Goal: Task Accomplishment & Management: Manage account settings

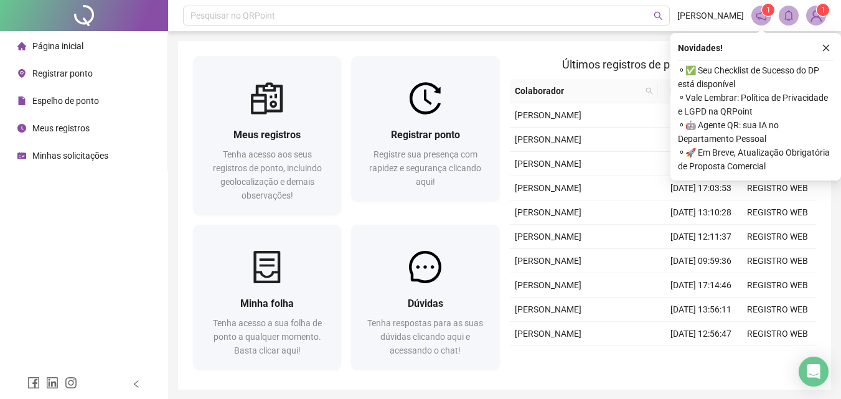
click at [826, 50] on icon "close" at bounding box center [826, 48] width 9 height 9
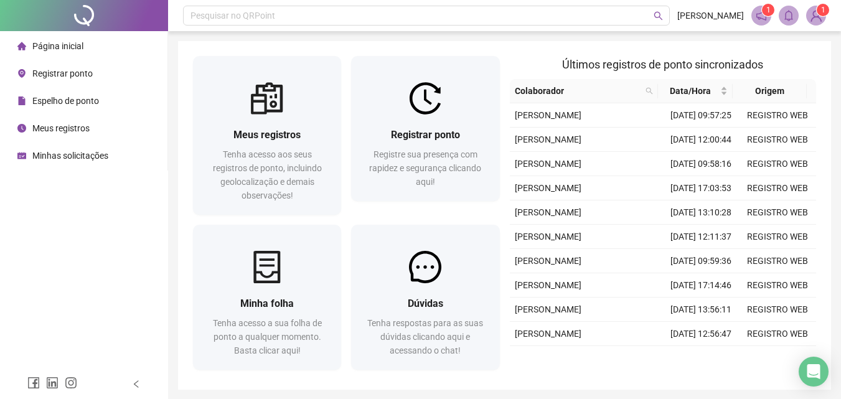
click at [449, 174] on div "Registre sua presença com rapidez e segurança clicando aqui!" at bounding box center [425, 168] width 118 height 41
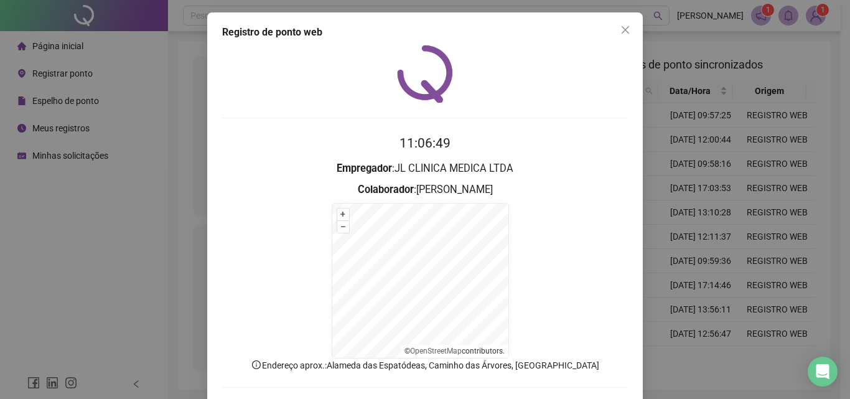
click at [622, 30] on icon "close" at bounding box center [625, 29] width 7 height 7
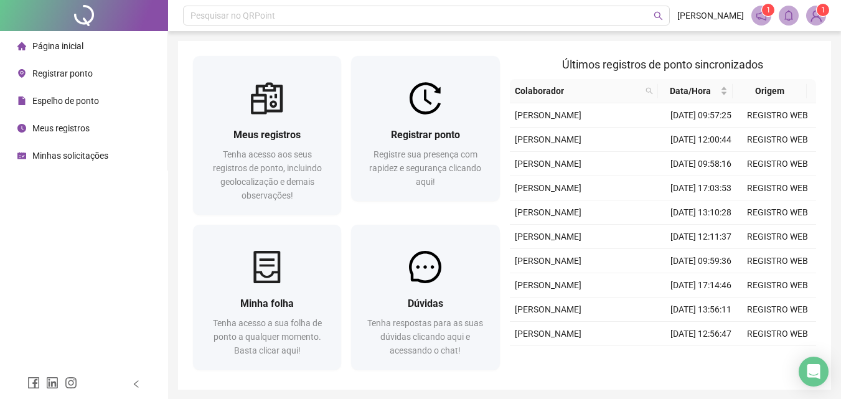
click at [450, 157] on span "Registre sua presença com rapidez e segurança clicando aqui!" at bounding box center [425, 167] width 112 height 37
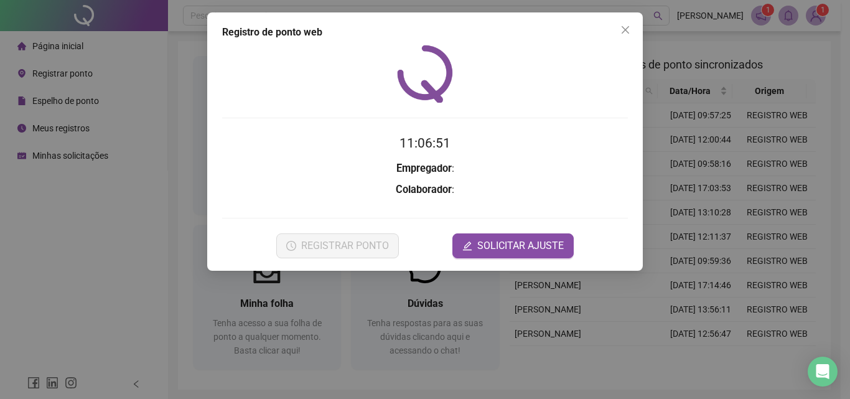
click at [536, 203] on form at bounding box center [425, 203] width 406 height 0
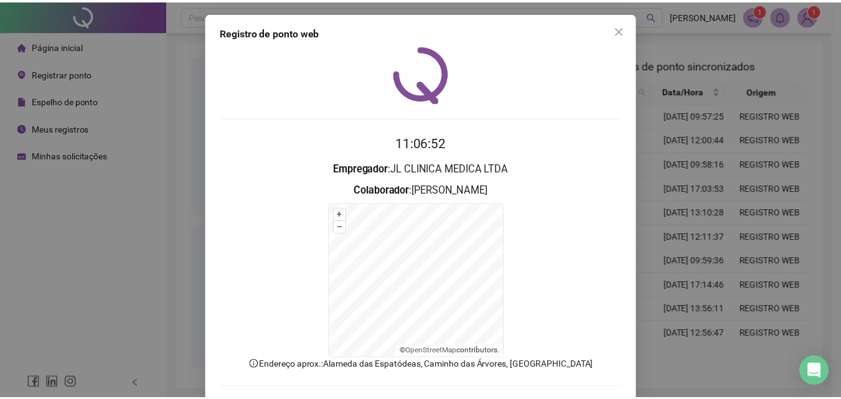
scroll to position [56, 0]
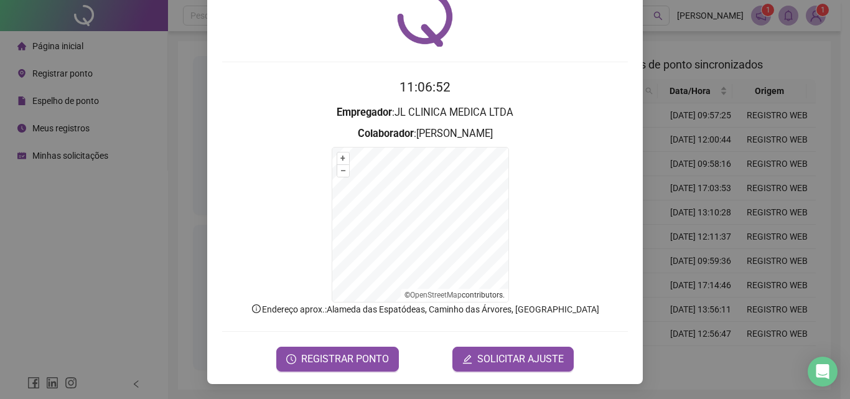
click at [524, 361] on span "SOLICITAR AJUSTE" at bounding box center [520, 359] width 87 height 15
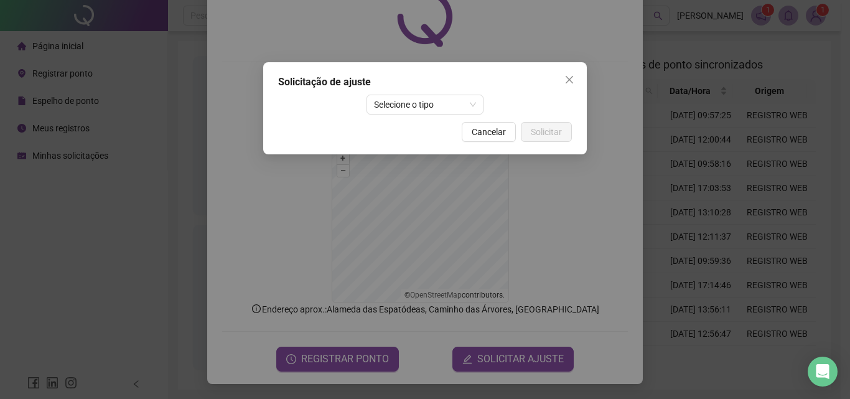
click at [449, 108] on span "Selecione o tipo" at bounding box center [425, 104] width 103 height 19
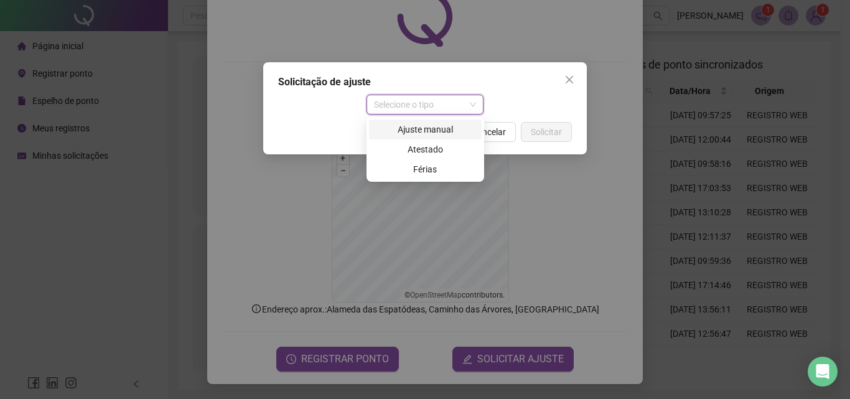
click at [448, 132] on div "Ajuste manual" at bounding box center [426, 130] width 98 height 14
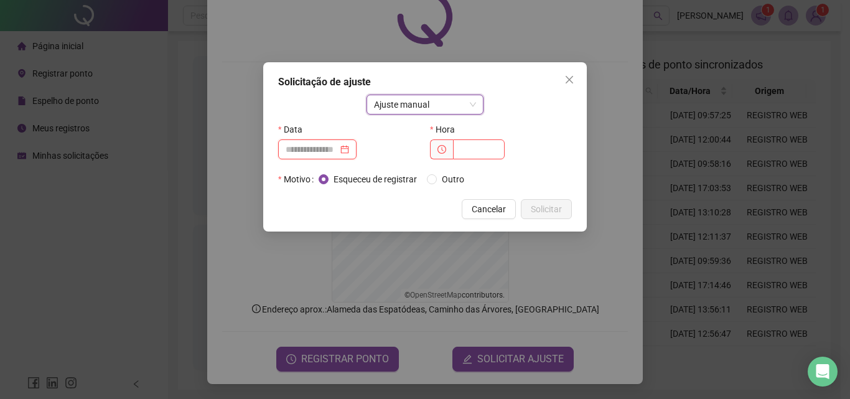
click at [338, 149] on input at bounding box center [312, 150] width 52 height 14
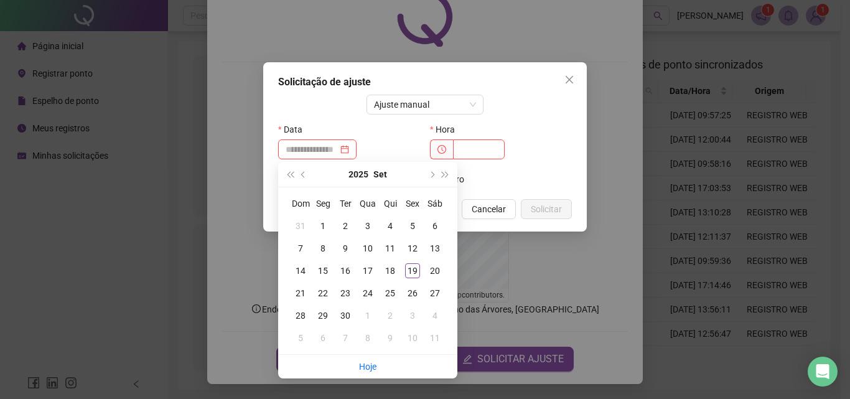
click at [394, 267] on div "18" at bounding box center [390, 270] width 15 height 15
type input "**********"
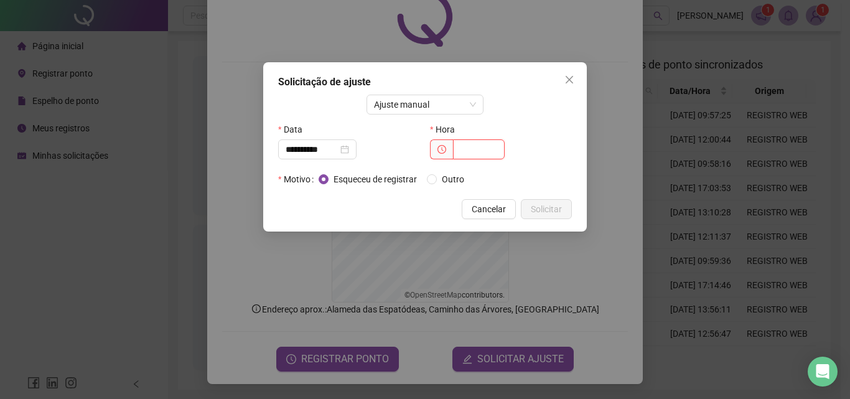
click at [469, 155] on input "text" at bounding box center [479, 149] width 52 height 20
type input "*****"
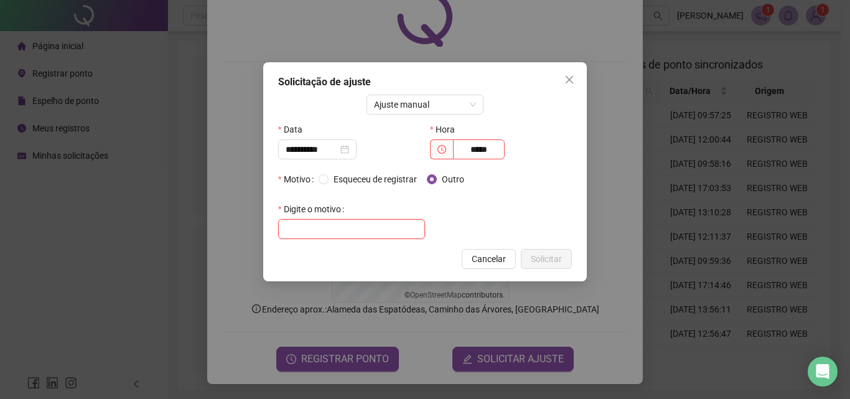
click at [371, 232] on input "text" at bounding box center [351, 229] width 147 height 20
type input "*"
type input "**********"
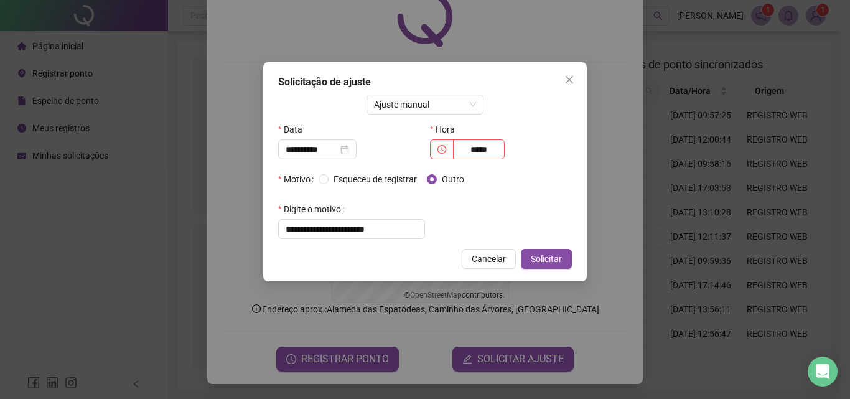
click at [558, 266] on button "Solicitar" at bounding box center [546, 259] width 51 height 20
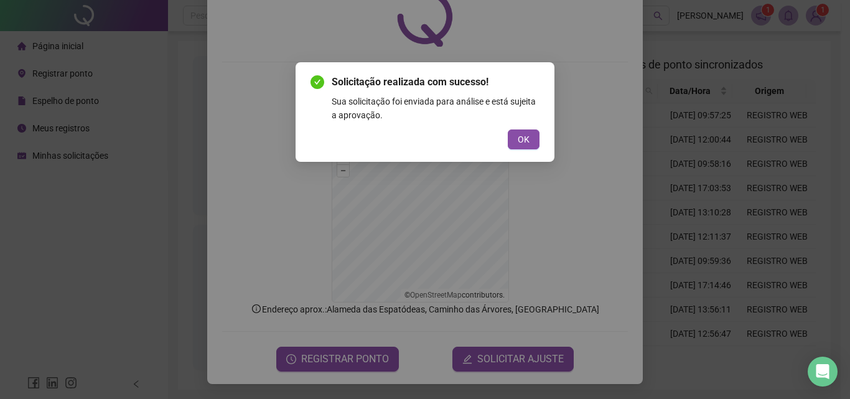
click at [525, 136] on span "OK" at bounding box center [524, 140] width 12 height 14
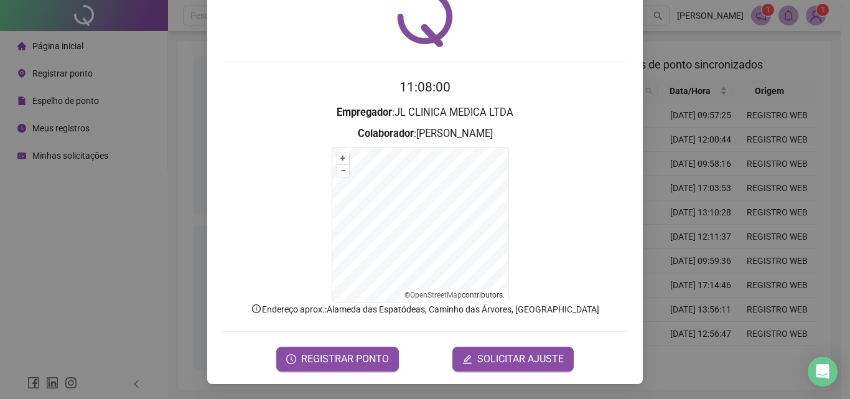
click at [710, 182] on div "Registro de ponto web 11:08:00 Empregador : JL CLINICA MEDICA LTDA Colaborador …" at bounding box center [425, 199] width 850 height 399
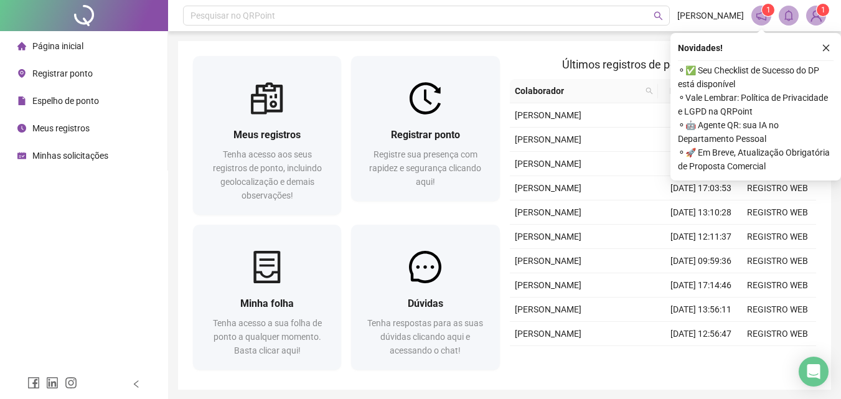
click at [826, 48] on icon "close" at bounding box center [826, 48] width 7 height 7
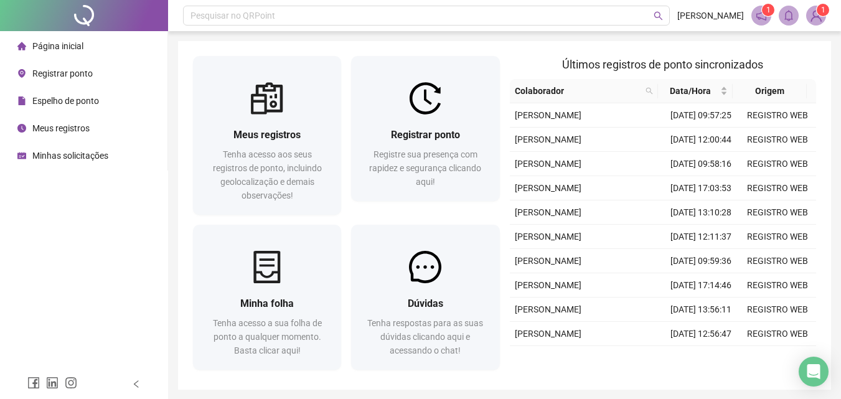
click at [72, 156] on span "Minhas solicitações" at bounding box center [70, 156] width 76 height 10
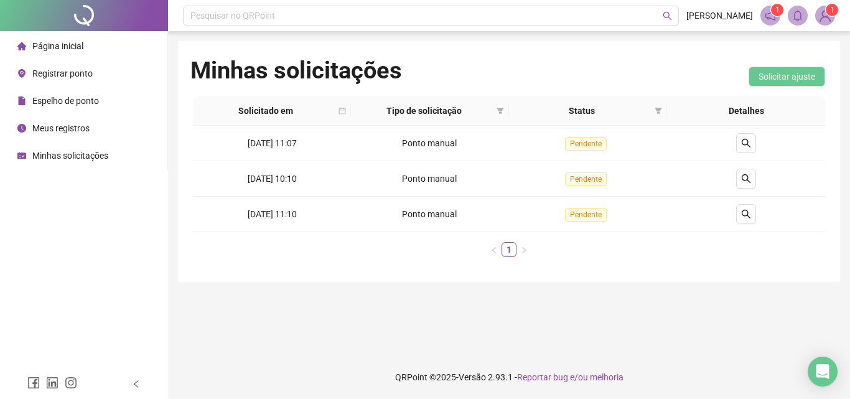
click at [802, 77] on span "Solicitar ajuste" at bounding box center [787, 77] width 57 height 14
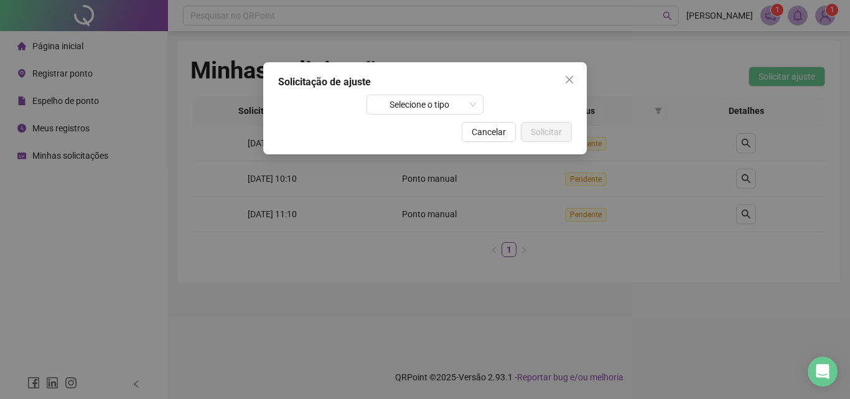
click at [463, 102] on span "Selecione o tipo" at bounding box center [425, 104] width 103 height 19
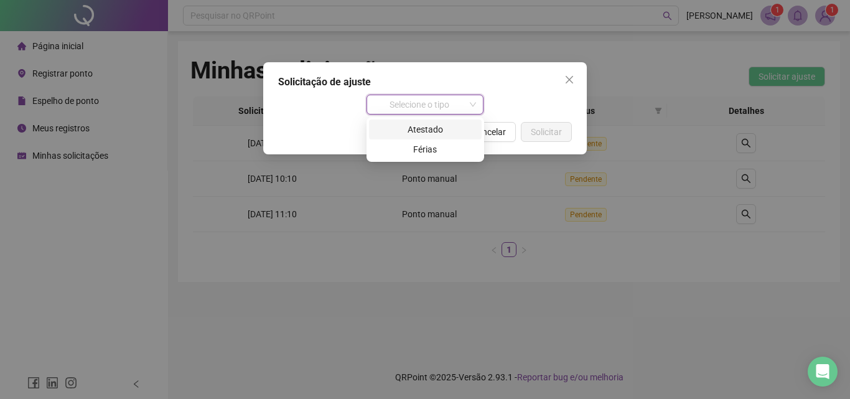
click at [464, 130] on div "Atestado" at bounding box center [426, 130] width 98 height 14
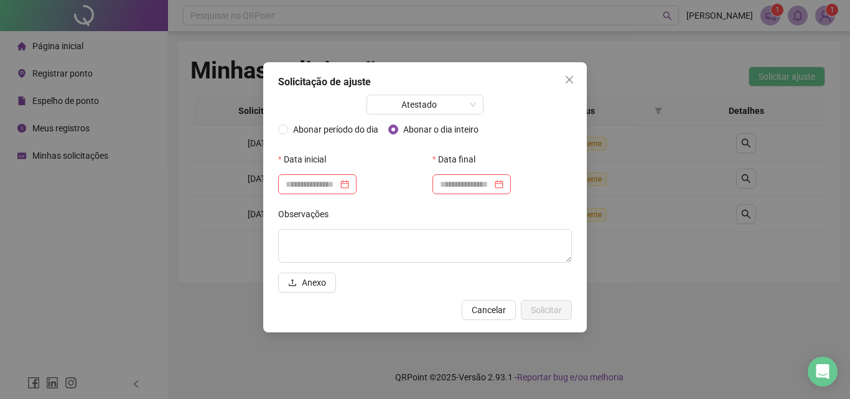
click at [569, 81] on icon "close" at bounding box center [569, 80] width 10 height 10
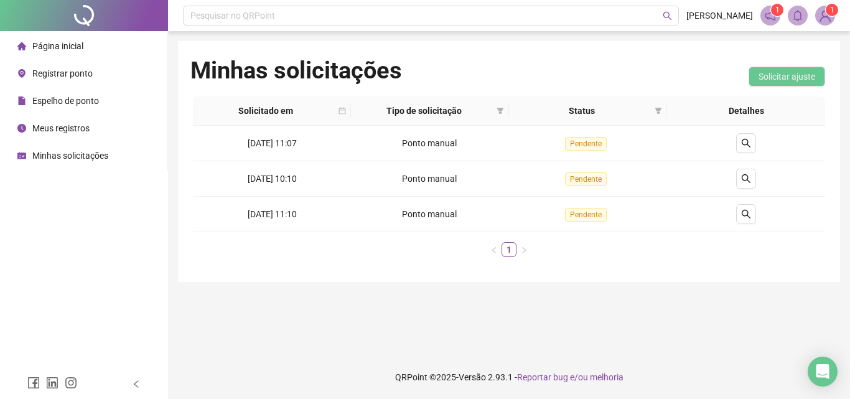
click at [800, 80] on span "Solicitar ajuste" at bounding box center [787, 77] width 57 height 14
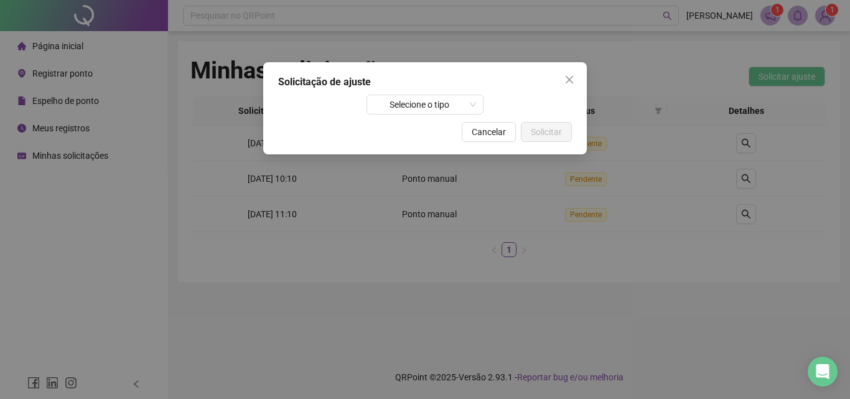
click at [452, 107] on span "Selecione o tipo" at bounding box center [425, 104] width 103 height 19
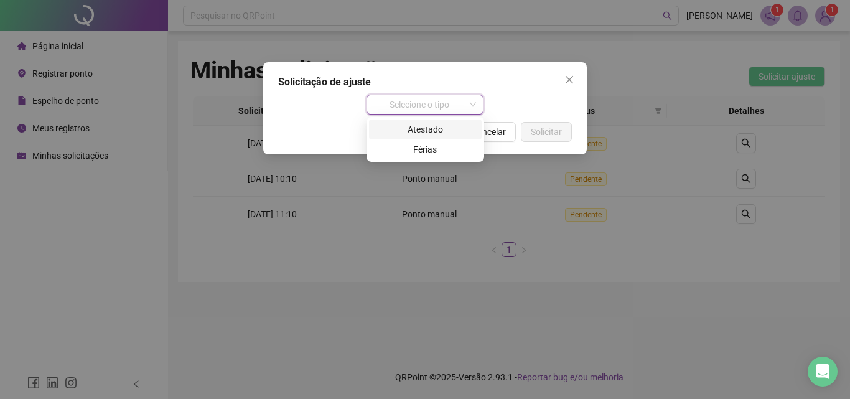
click at [454, 106] on span "Selecione o tipo" at bounding box center [425, 104] width 103 height 19
click at [457, 101] on span "Selecione o tipo" at bounding box center [425, 104] width 103 height 19
click at [570, 83] on icon "close" at bounding box center [569, 80] width 10 height 10
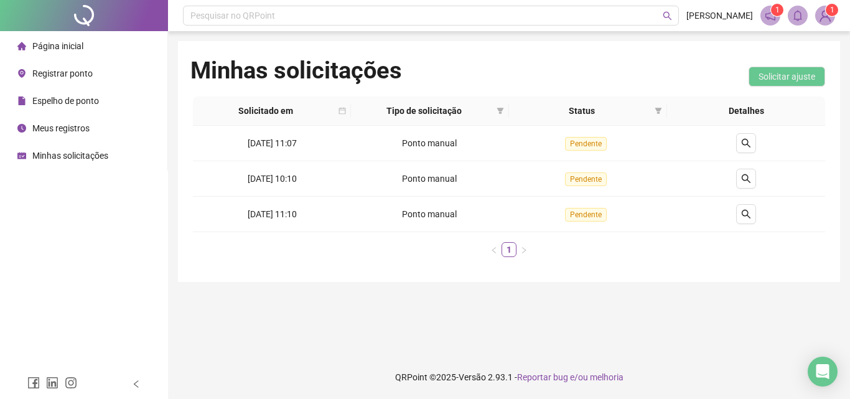
click at [91, 47] on li "Página inicial" at bounding box center [83, 46] width 162 height 25
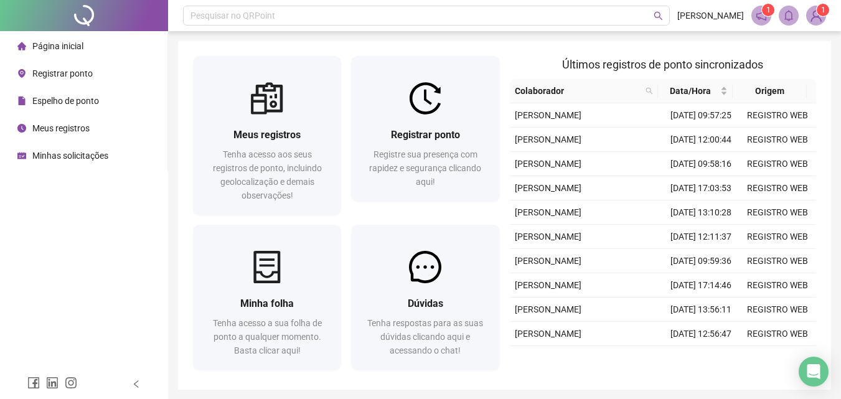
click at [71, 102] on span "Espelho de ponto" at bounding box center [65, 101] width 67 height 10
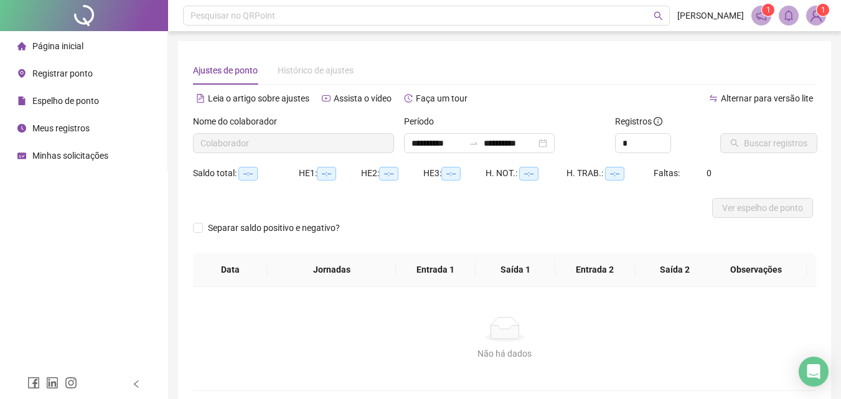
type input "**********"
click at [760, 141] on span "Buscar registros" at bounding box center [775, 143] width 63 height 14
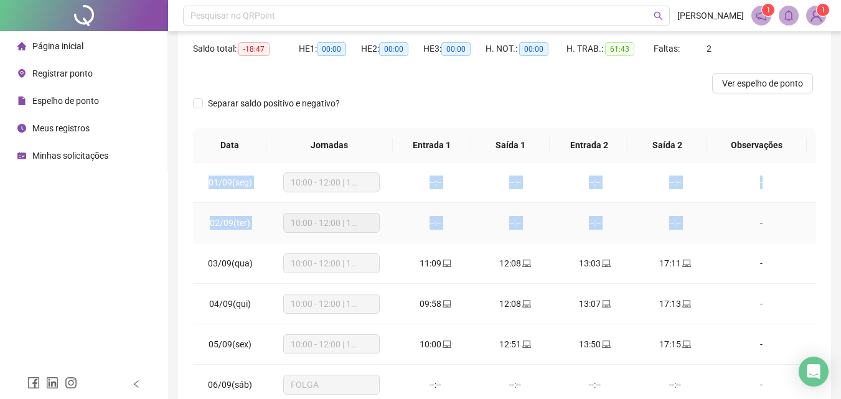
drag, startPoint x: 218, startPoint y: 182, endPoint x: 747, endPoint y: 225, distance: 530.7
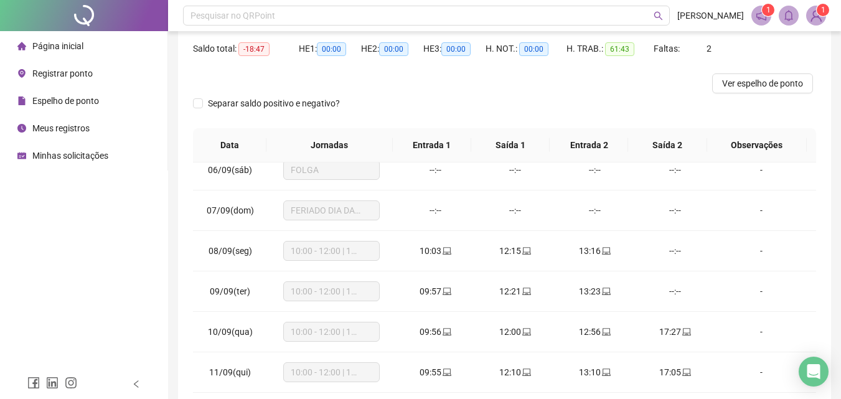
scroll to position [220, 0]
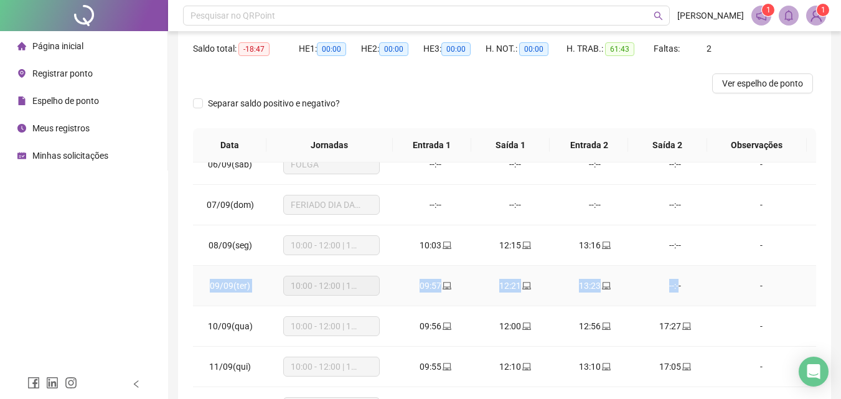
drag, startPoint x: 718, startPoint y: 246, endPoint x: 683, endPoint y: 286, distance: 53.3
click at [674, 289] on tbody "01/09(seg) 10:00 - 12:00 | 12:15 - 16:00 --:-- --:-- --:-- --:-- - 02/09(ter) 1…" at bounding box center [504, 306] width 623 height 728
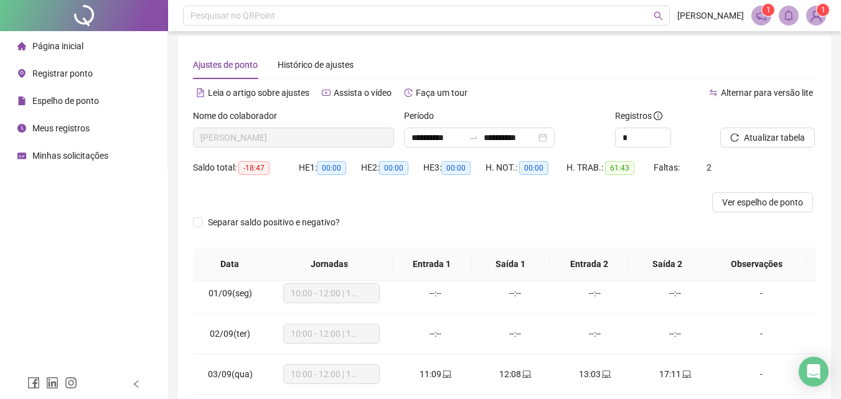
scroll to position [6, 0]
click at [526, 9] on div "Pesquisar no QRPoint" at bounding box center [426, 16] width 487 height 20
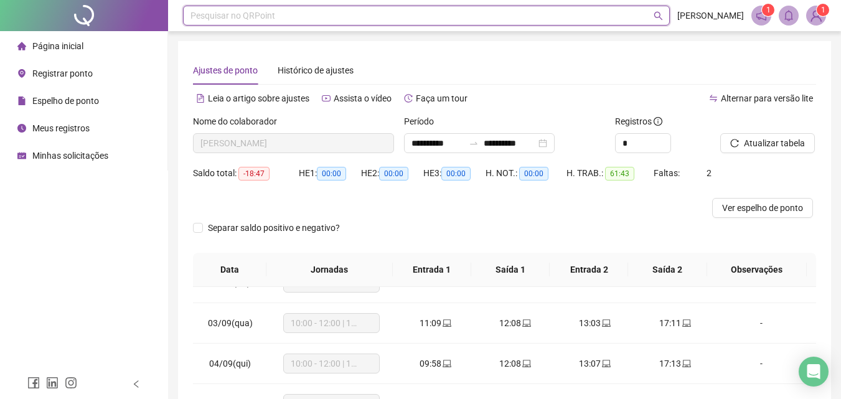
scroll to position [0, 0]
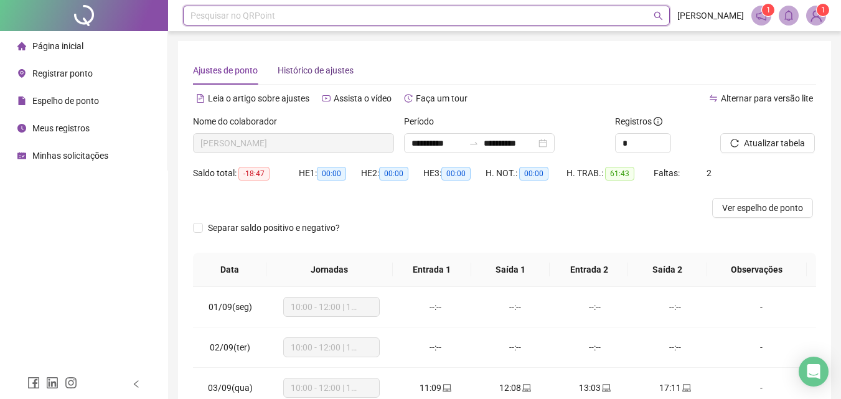
click at [340, 72] on span "Histórico de ajustes" at bounding box center [316, 70] width 76 height 10
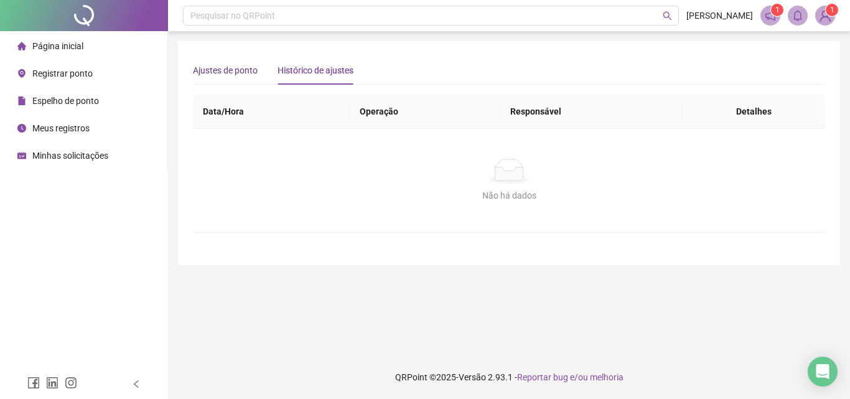
click at [244, 72] on span "Ajustes de ponto" at bounding box center [225, 70] width 65 height 10
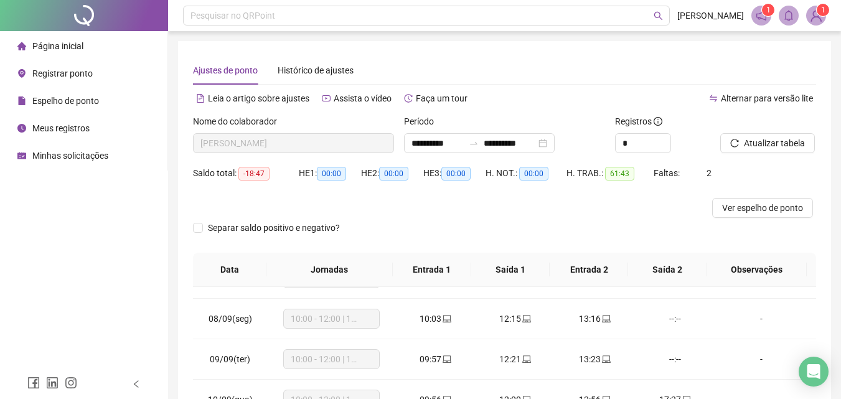
scroll to position [289, 0]
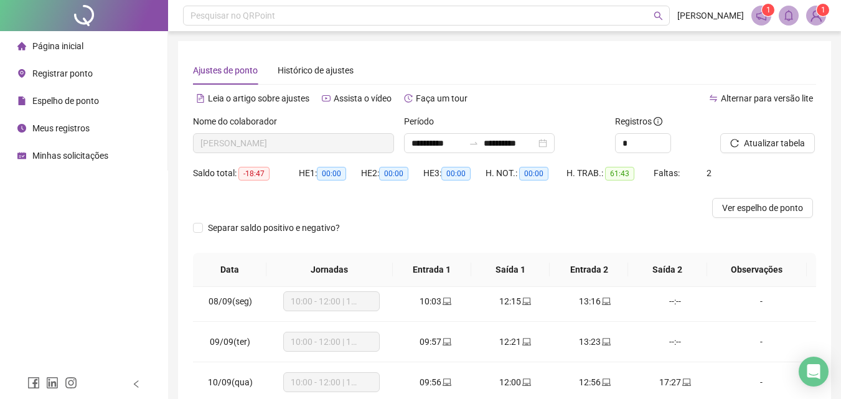
click at [238, 340] on span "09/09(ter)" at bounding box center [230, 342] width 40 height 10
click at [240, 302] on span "08/09(seg)" at bounding box center [230, 301] width 44 height 10
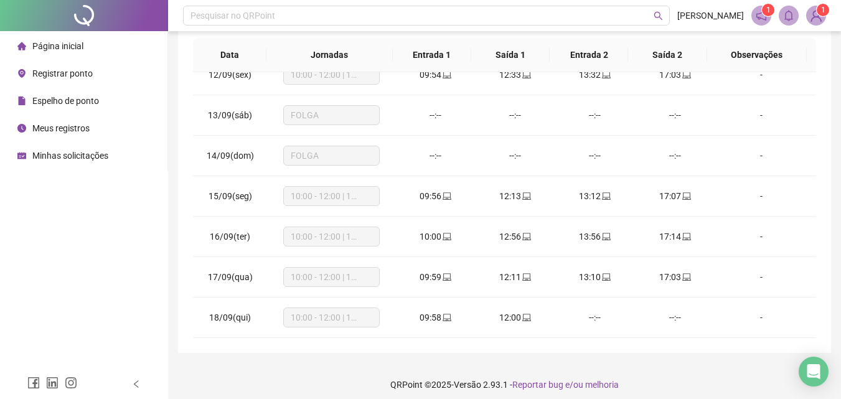
scroll to position [222, 0]
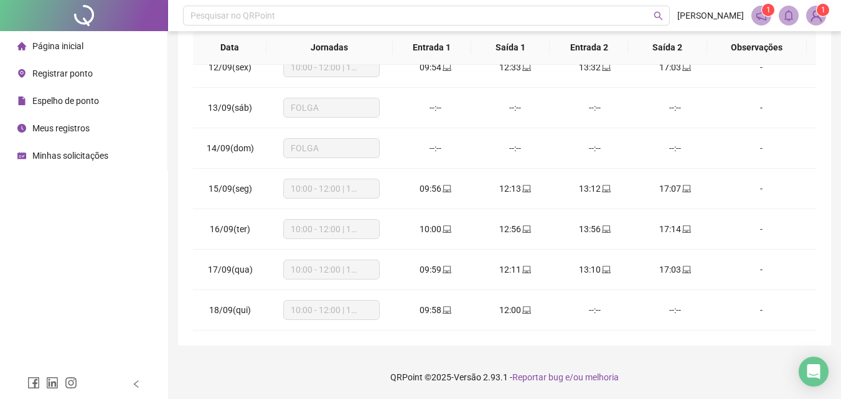
click at [92, 48] on li "Página inicial" at bounding box center [83, 46] width 162 height 25
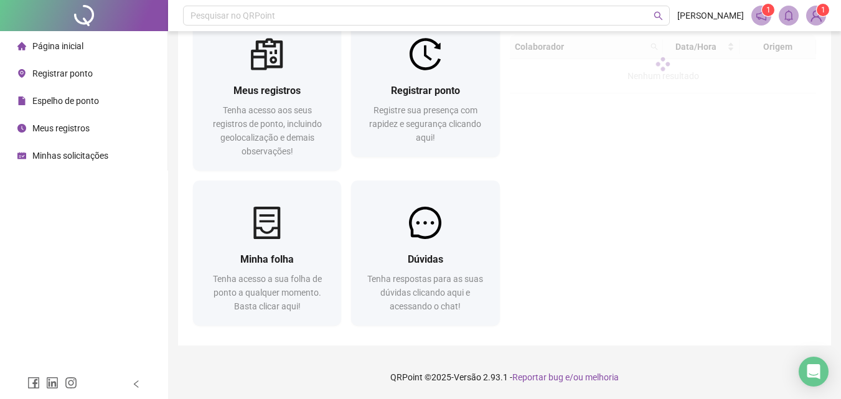
scroll to position [44, 0]
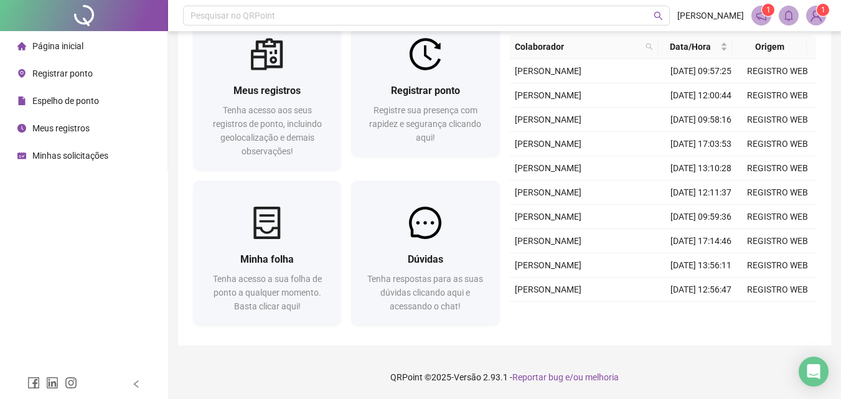
click at [446, 129] on span "Registre sua presença com rapidez e segurança clicando aqui!" at bounding box center [425, 123] width 112 height 37
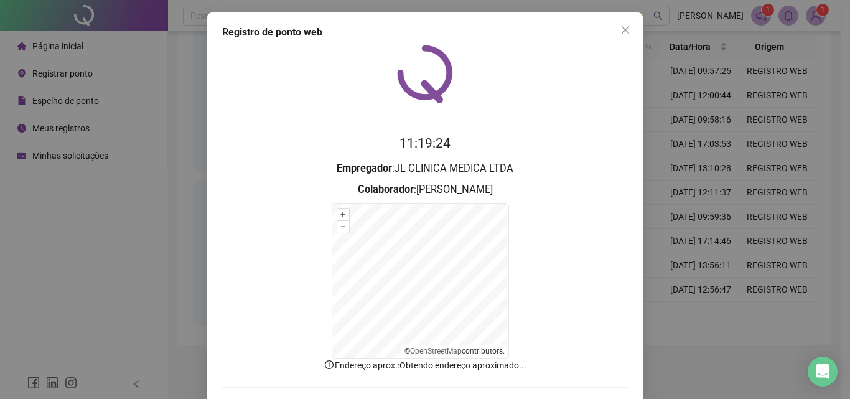
click at [128, 130] on div "Registro de ponto web 11:19:24 Empregador : JL CLINICA MEDICA LTDA Colaborador …" at bounding box center [425, 199] width 850 height 399
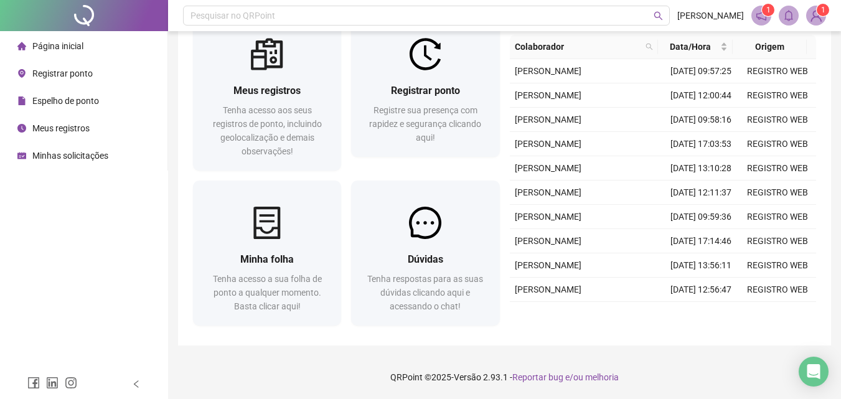
click at [81, 103] on span "Espelho de ponto" at bounding box center [65, 101] width 67 height 10
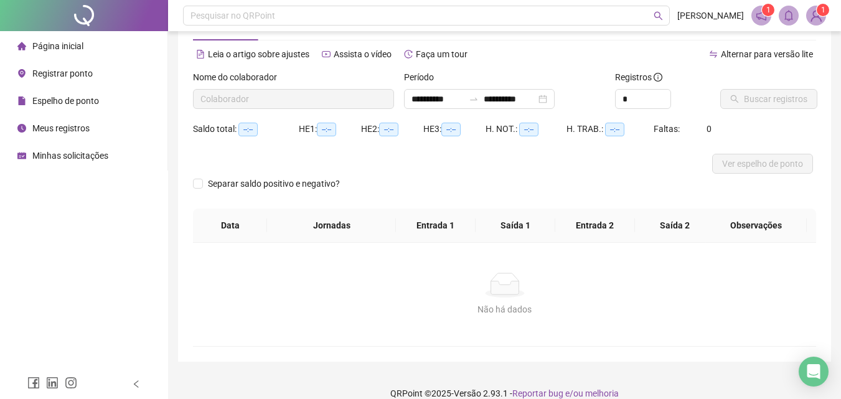
click at [69, 128] on span "Meus registros" at bounding box center [60, 128] width 57 height 10
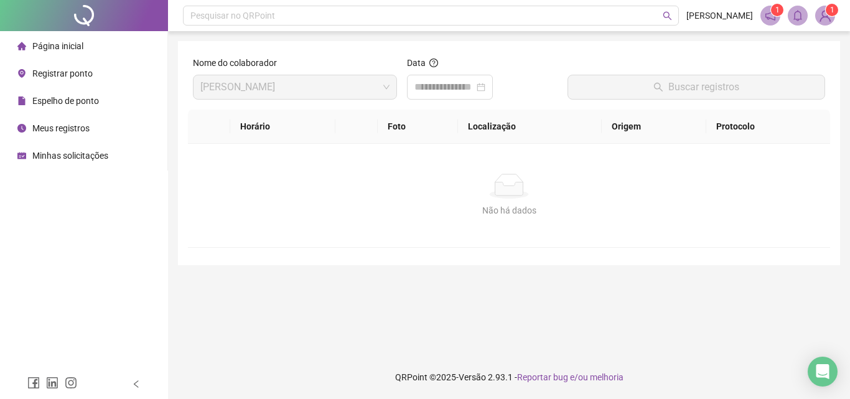
click at [88, 103] on span "Espelho de ponto" at bounding box center [65, 101] width 67 height 10
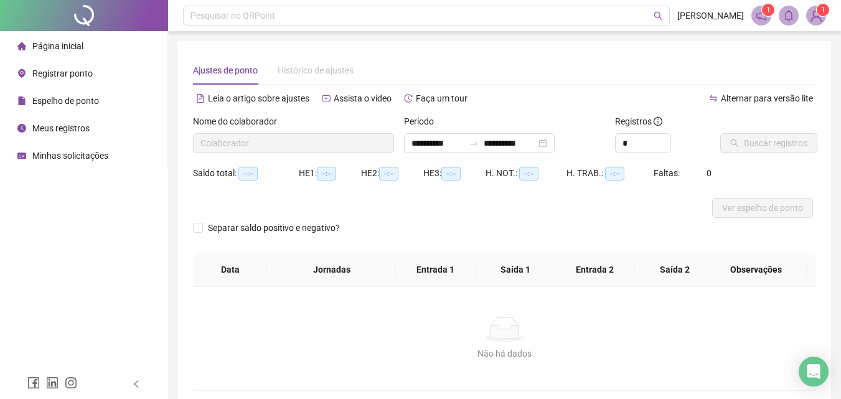
type input "**********"
click at [324, 73] on span "Histórico de ajustes" at bounding box center [316, 70] width 76 height 10
click at [95, 126] on li "Meus registros" at bounding box center [83, 128] width 162 height 25
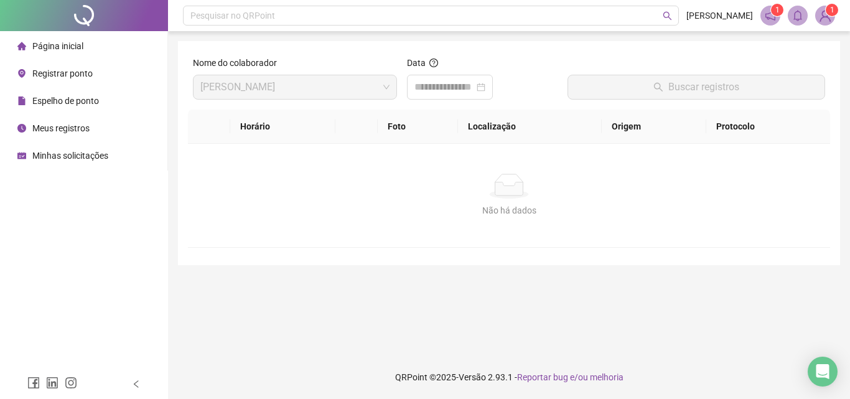
click at [108, 157] on li "Minhas solicitações" at bounding box center [83, 155] width 162 height 25
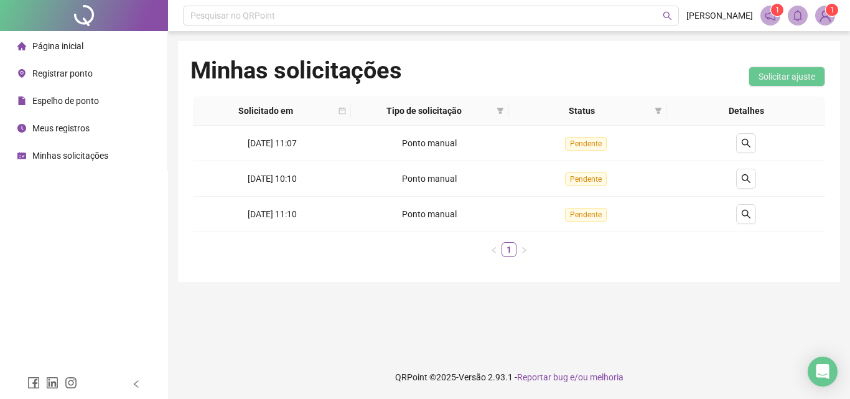
click at [89, 75] on span "Registrar ponto" at bounding box center [62, 73] width 60 height 10
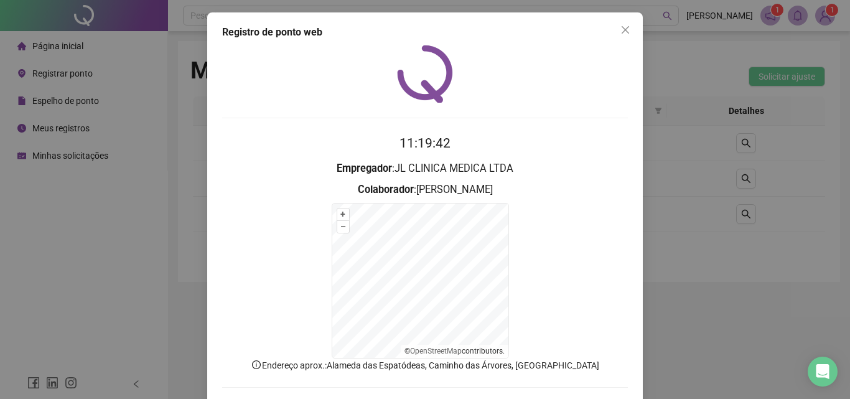
click at [626, 35] on button "Close" at bounding box center [626, 30] width 20 height 20
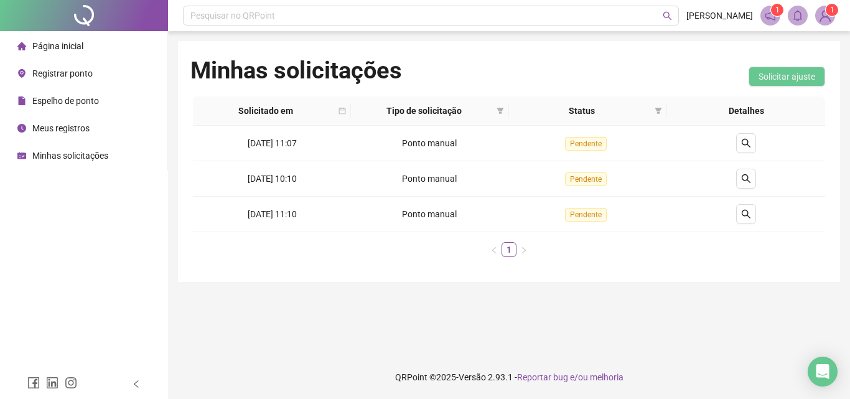
click at [82, 101] on span "Espelho de ponto" at bounding box center [65, 101] width 67 height 10
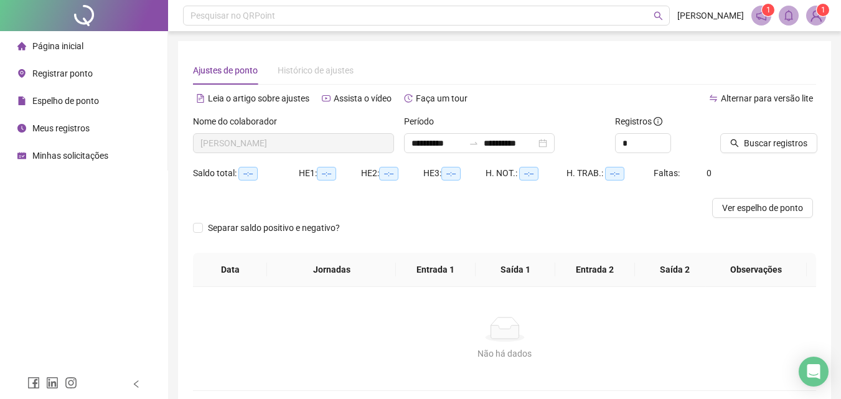
type input "**********"
click at [803, 215] on button "Ver espelho de ponto" at bounding box center [762, 208] width 101 height 20
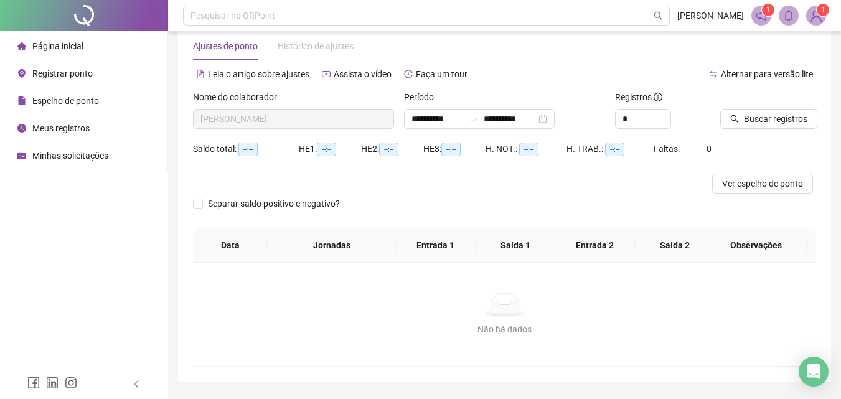
scroll to position [60, 0]
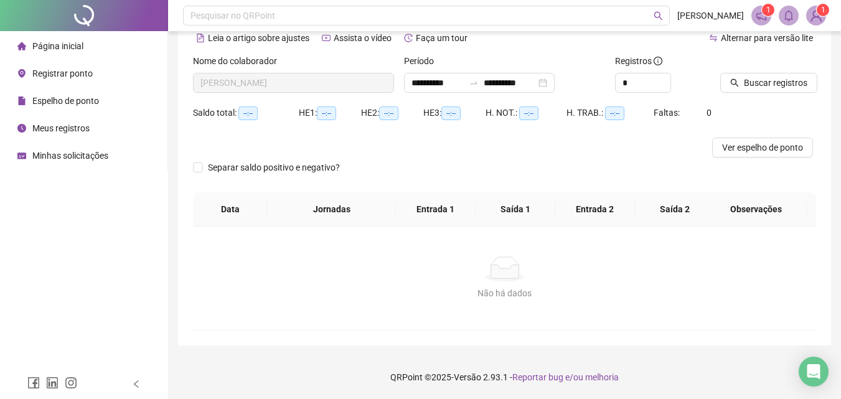
click at [246, 215] on th "Data" at bounding box center [230, 209] width 74 height 34
click at [343, 207] on th "Jornadas" at bounding box center [331, 209] width 128 height 34
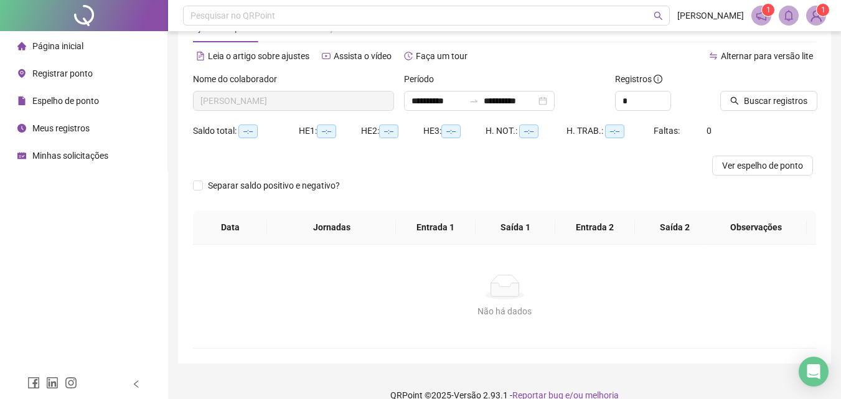
scroll to position [0, 0]
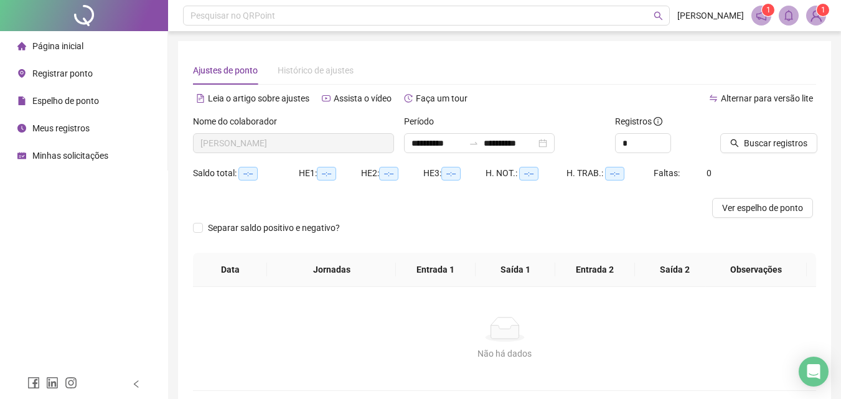
click at [347, 66] on span "Histórico de ajustes" at bounding box center [316, 70] width 76 height 10
click at [326, 68] on span "Histórico de ajustes" at bounding box center [316, 70] width 76 height 10
click at [95, 120] on li "Meus registros" at bounding box center [83, 128] width 162 height 25
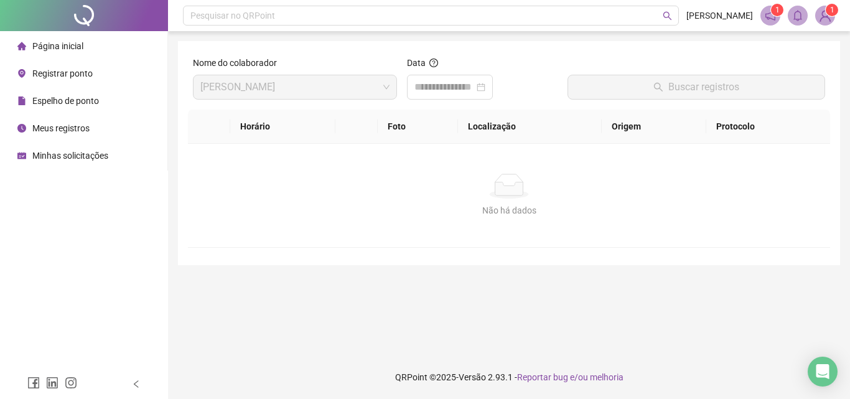
click at [101, 164] on div "Minhas solicitações" at bounding box center [62, 155] width 91 height 25
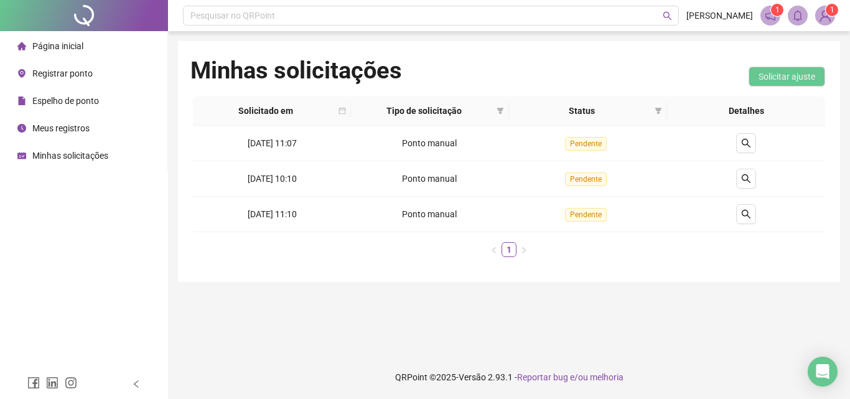
click at [87, 75] on span "Registrar ponto" at bounding box center [62, 73] width 60 height 10
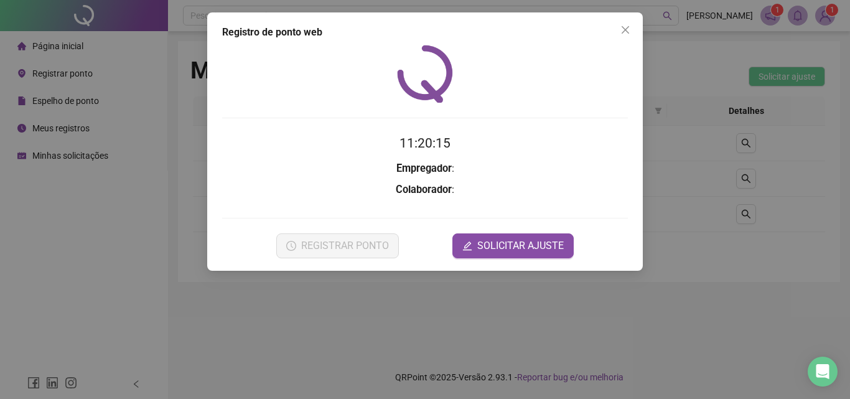
click at [634, 25] on span "Close" at bounding box center [626, 30] width 20 height 10
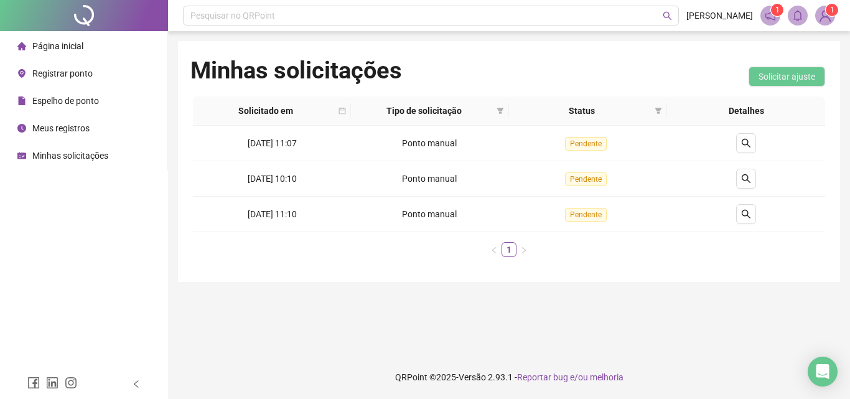
click at [79, 50] on span "Página inicial" at bounding box center [57, 46] width 51 height 10
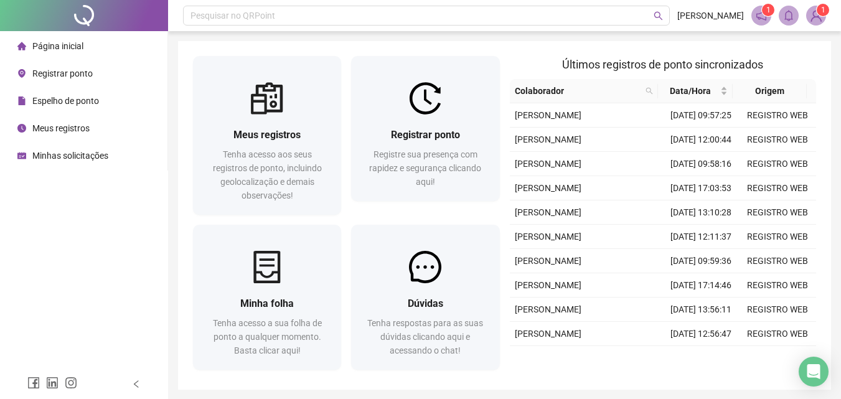
click at [447, 167] on span "Registre sua presença com rapidez e segurança clicando aqui!" at bounding box center [425, 167] width 112 height 37
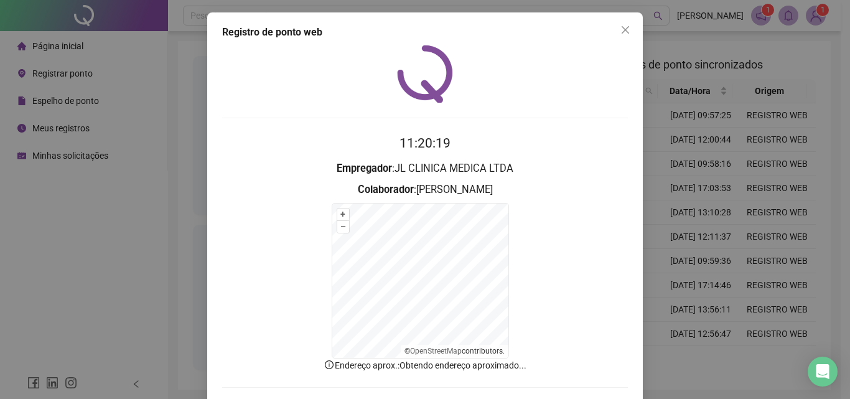
click at [625, 35] on button "Close" at bounding box center [626, 30] width 20 height 20
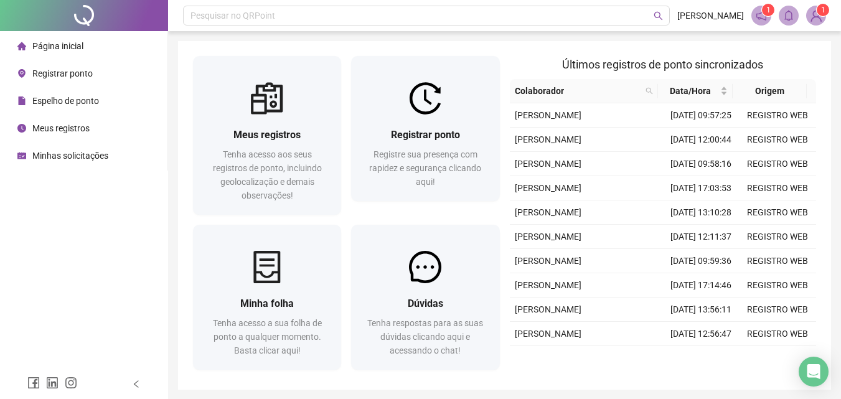
click at [301, 167] on span "Tenha acesso aos seus registros de ponto, incluindo geolocalização e demais obs…" at bounding box center [267, 174] width 109 height 51
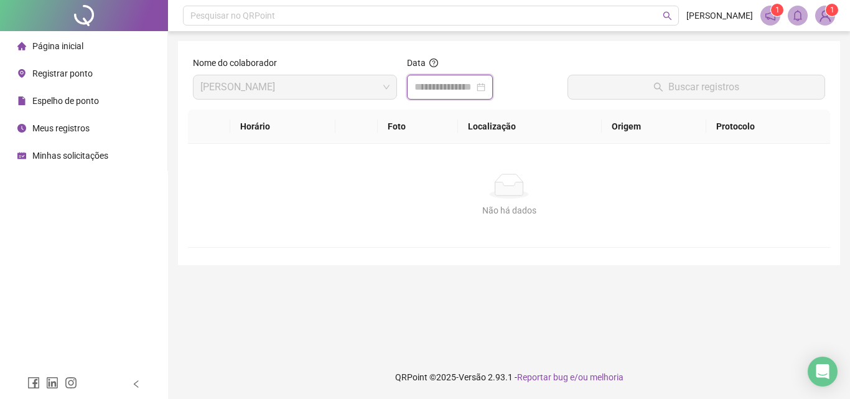
click at [474, 86] on input at bounding box center [445, 87] width 60 height 15
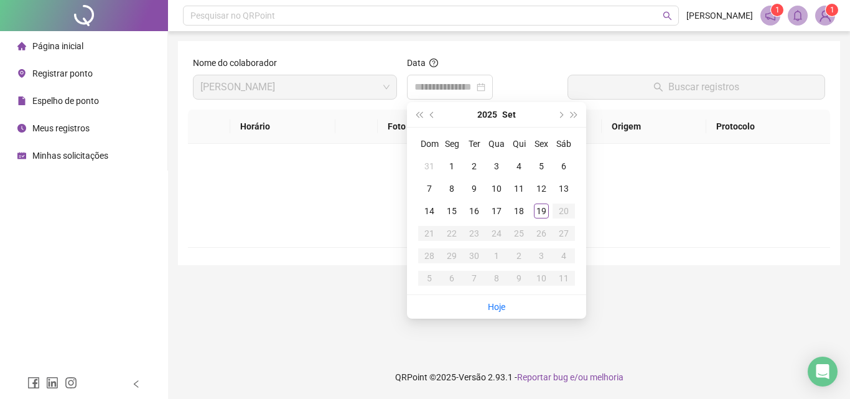
click at [453, 161] on div "1" at bounding box center [451, 166] width 15 height 15
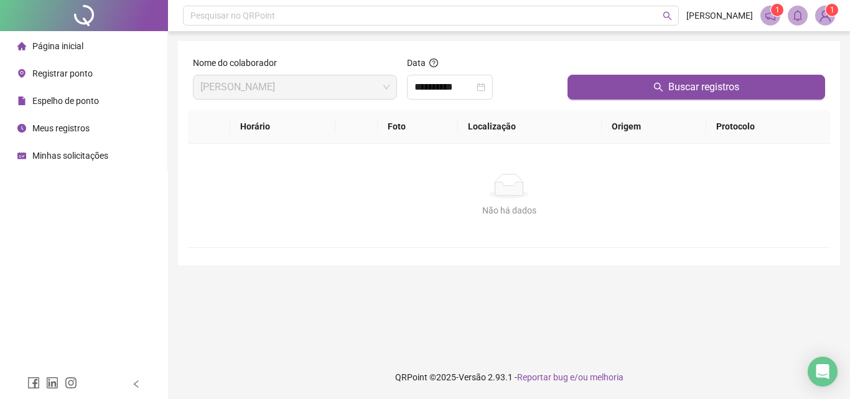
type input "**********"
click at [744, 81] on button "Buscar registros" at bounding box center [697, 87] width 258 height 25
click at [493, 97] on div "**********" at bounding box center [450, 87] width 86 height 25
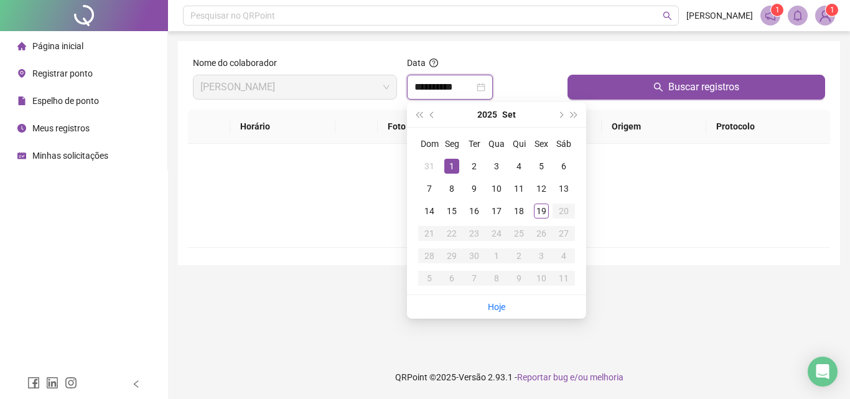
click at [485, 88] on icon "close-circle" at bounding box center [481, 87] width 9 height 9
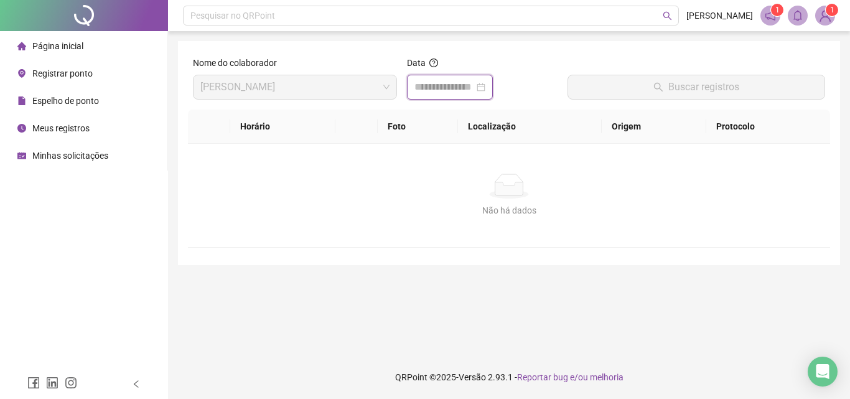
click at [474, 89] on input at bounding box center [445, 87] width 60 height 15
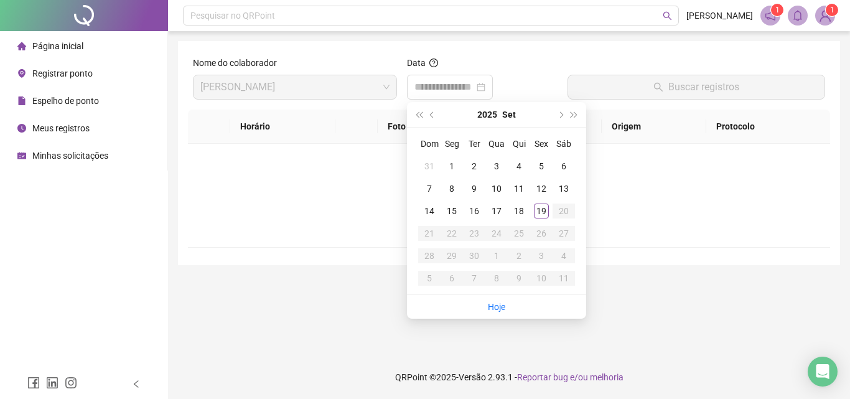
click at [670, 209] on div "Não há dados" at bounding box center [509, 211] width 612 height 14
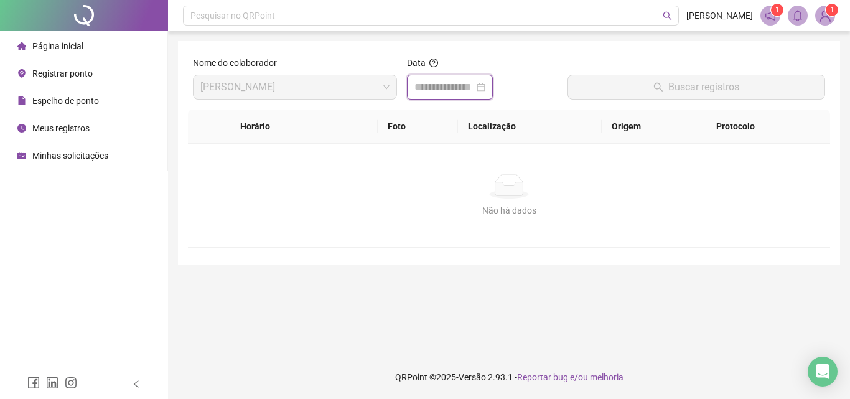
click at [474, 87] on input at bounding box center [445, 87] width 60 height 15
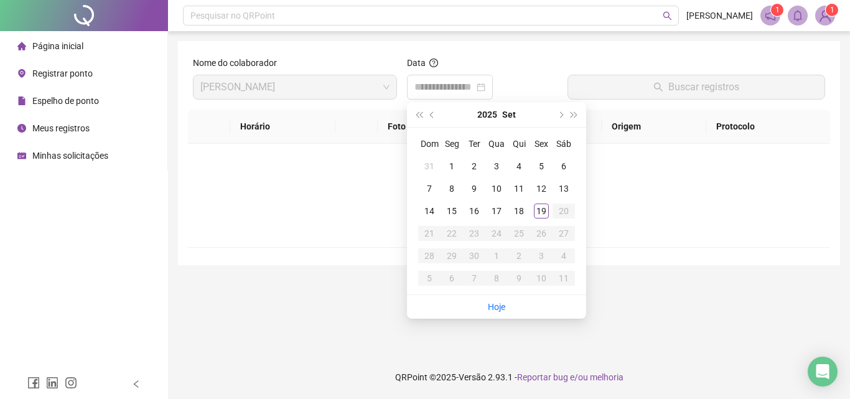
click at [560, 115] on span "next-year" at bounding box center [560, 114] width 6 height 6
click at [438, 117] on button "prev-year" at bounding box center [433, 114] width 14 height 25
click at [433, 115] on span "prev-year" at bounding box center [433, 114] width 6 height 6
click at [519, 235] on div "21" at bounding box center [519, 233] width 15 height 15
type input "**********"
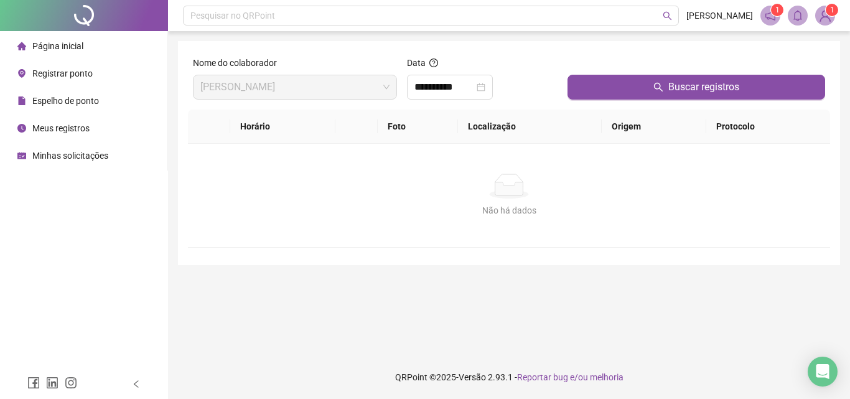
click at [687, 87] on span "Buscar registros" at bounding box center [703, 87] width 71 height 15
click at [485, 87] on icon "close-circle" at bounding box center [481, 87] width 9 height 9
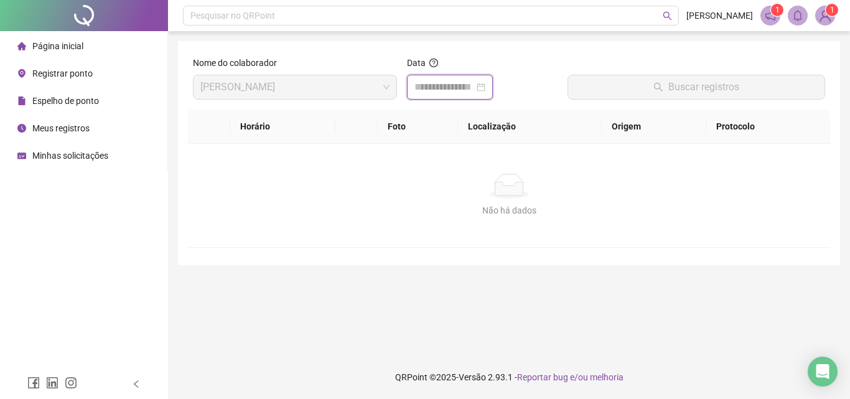
click at [474, 89] on input at bounding box center [445, 87] width 60 height 15
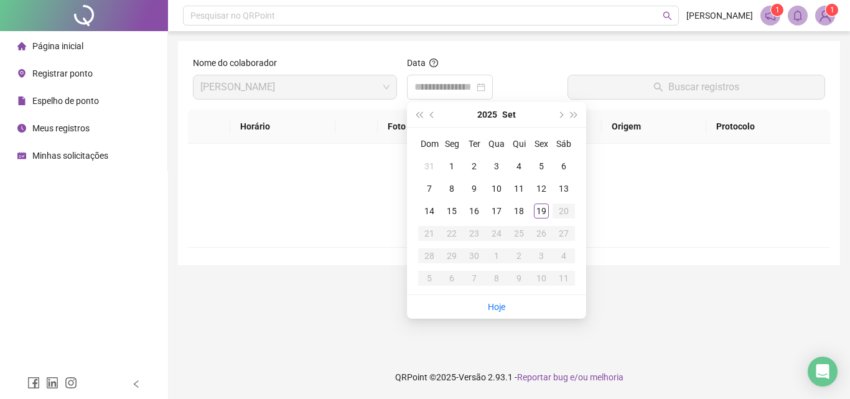
click at [422, 115] on span "super-prev-year" at bounding box center [419, 114] width 6 height 6
click at [436, 115] on button "prev-year" at bounding box center [433, 114] width 14 height 25
click at [475, 233] on div "20" at bounding box center [474, 233] width 15 height 15
type input "**********"
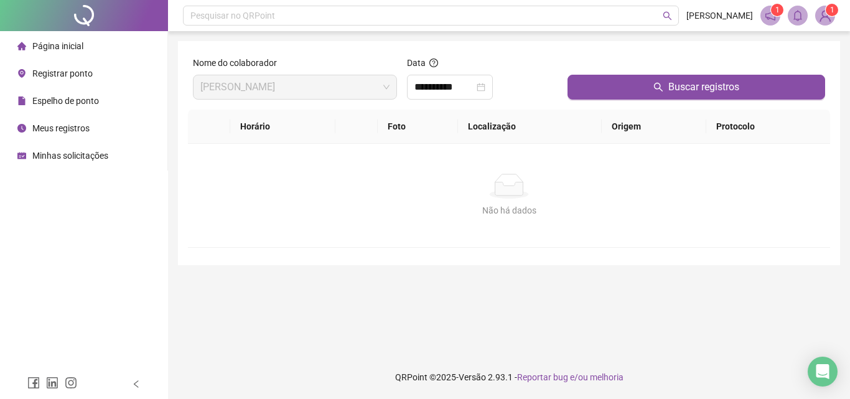
click at [683, 86] on span "Buscar registros" at bounding box center [703, 87] width 71 height 15
click at [103, 106] on li "Espelho de ponto" at bounding box center [83, 100] width 162 height 25
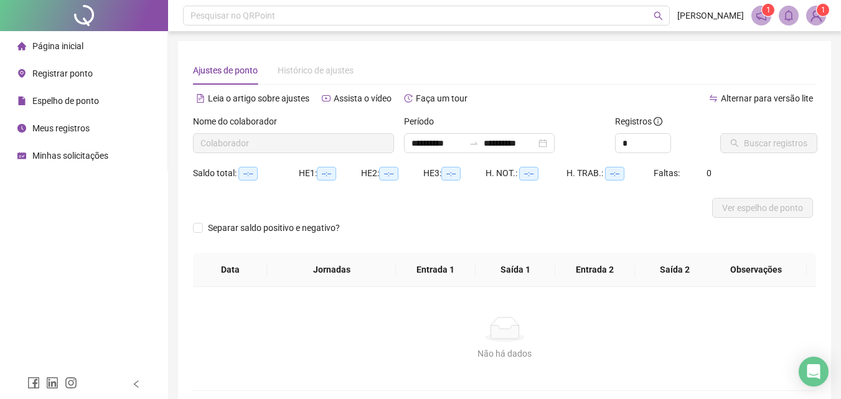
type input "**********"
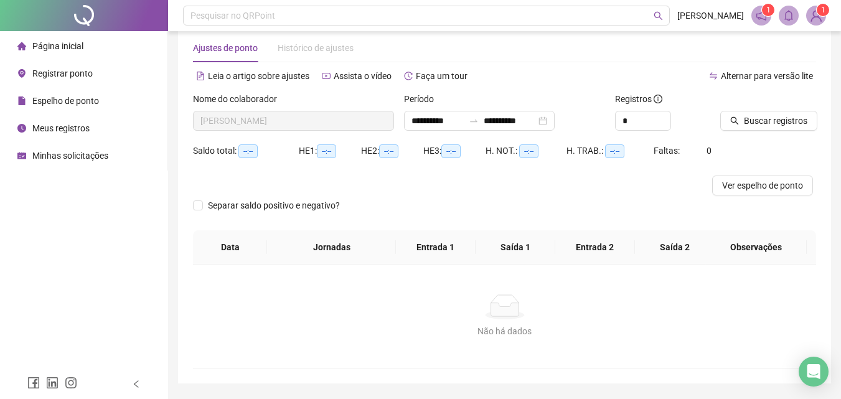
scroll to position [23, 0]
click at [415, 125] on input "**********" at bounding box center [437, 120] width 52 height 14
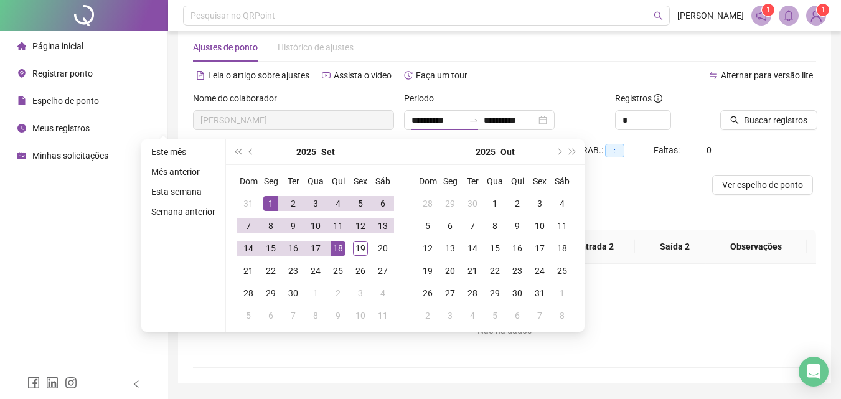
click at [255, 148] on button "prev-year" at bounding box center [252, 151] width 14 height 25
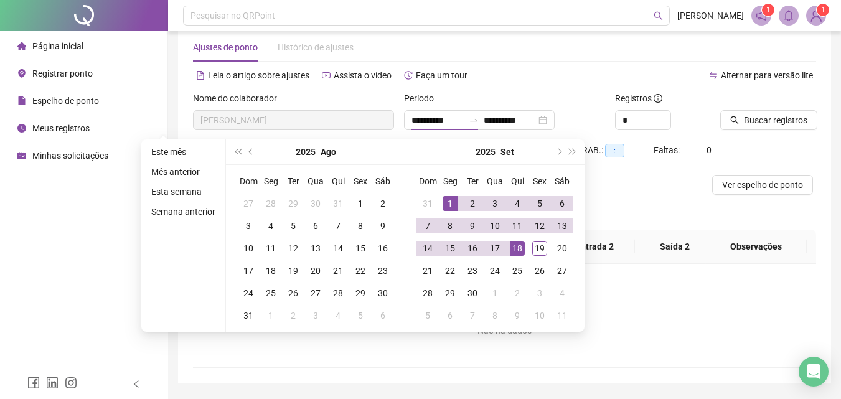
click at [560, 152] on button "next-year" at bounding box center [558, 151] width 14 height 25
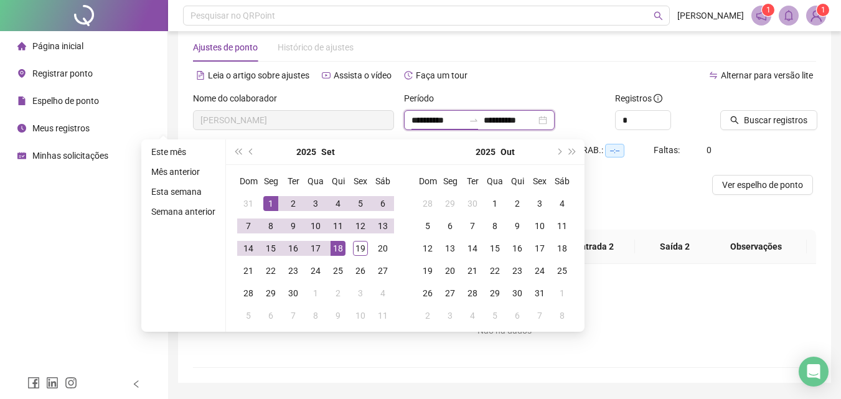
click at [536, 120] on input "**********" at bounding box center [510, 120] width 52 height 14
click at [657, 115] on input "*" at bounding box center [643, 120] width 55 height 19
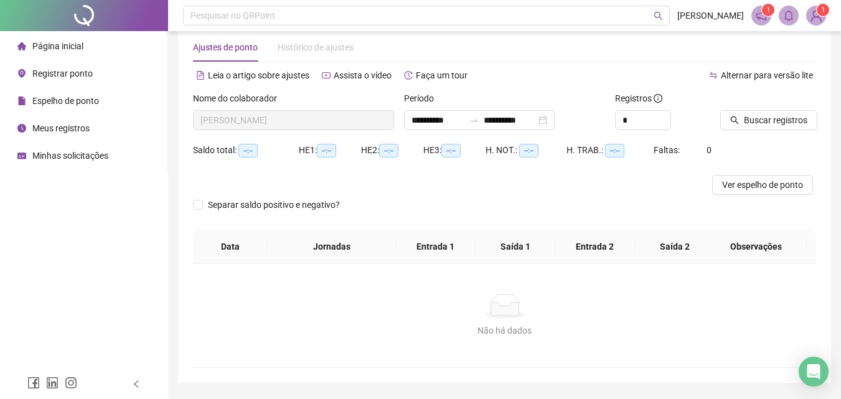
click at [650, 97] on span "Registros" at bounding box center [638, 98] width 47 height 14
click at [649, 111] on input "*" at bounding box center [643, 120] width 55 height 19
click at [670, 112] on span "Increase Value" at bounding box center [670, 115] width 1 height 9
type input "*"
click at [637, 123] on input "*" at bounding box center [643, 120] width 55 height 19
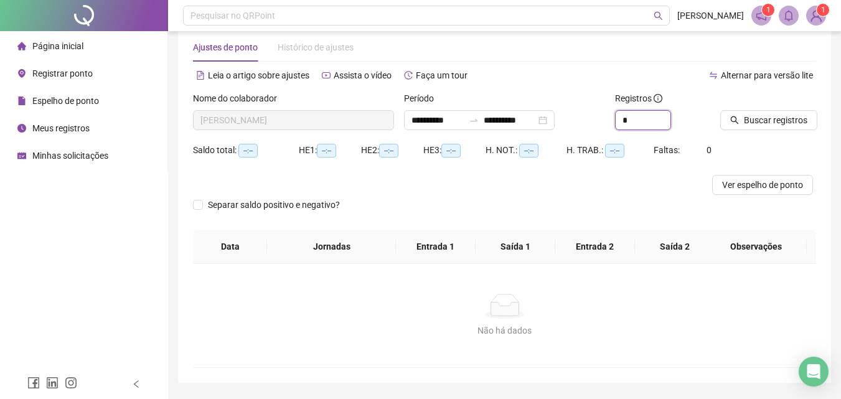
type input "*"
click at [789, 125] on span "Buscar registros" at bounding box center [775, 120] width 63 height 14
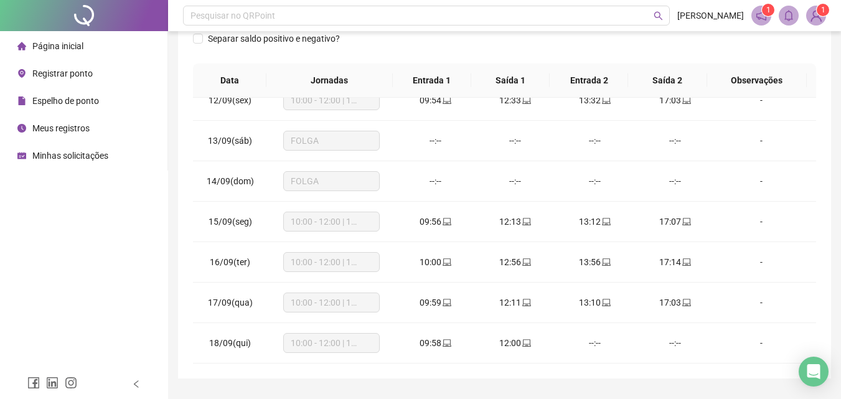
scroll to position [222, 0]
